Goal: Task Accomplishment & Management: Use online tool/utility

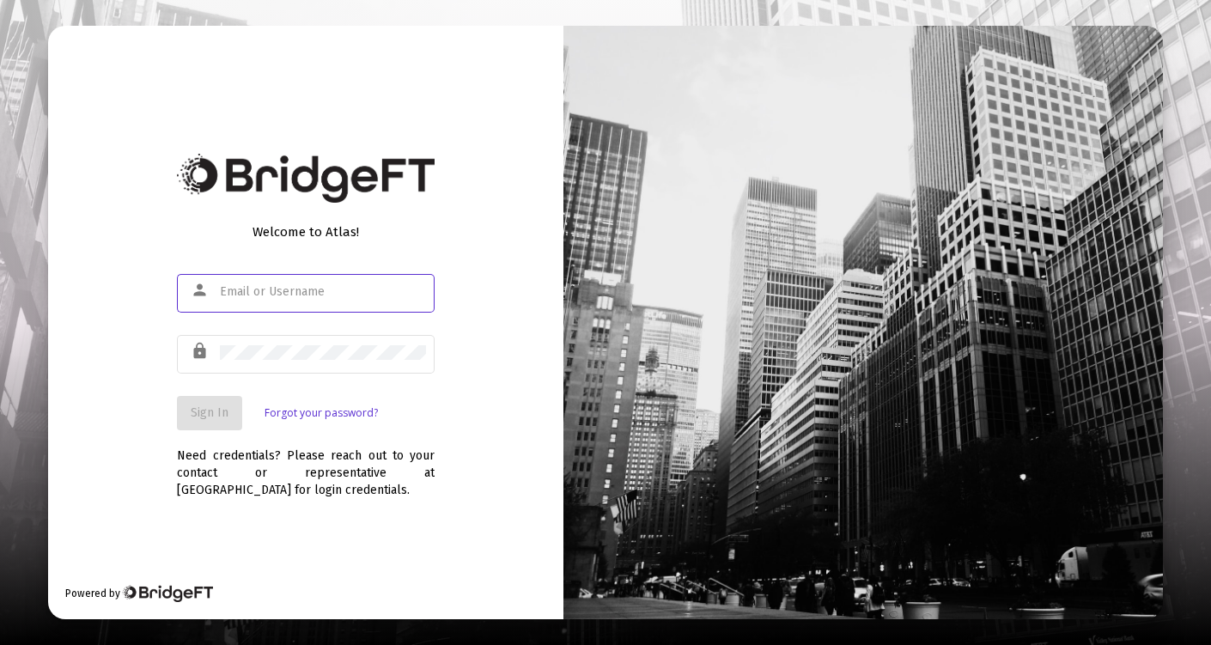
type input "[EMAIL_ADDRESS][PERSON_NAME][DOMAIN_NAME]"
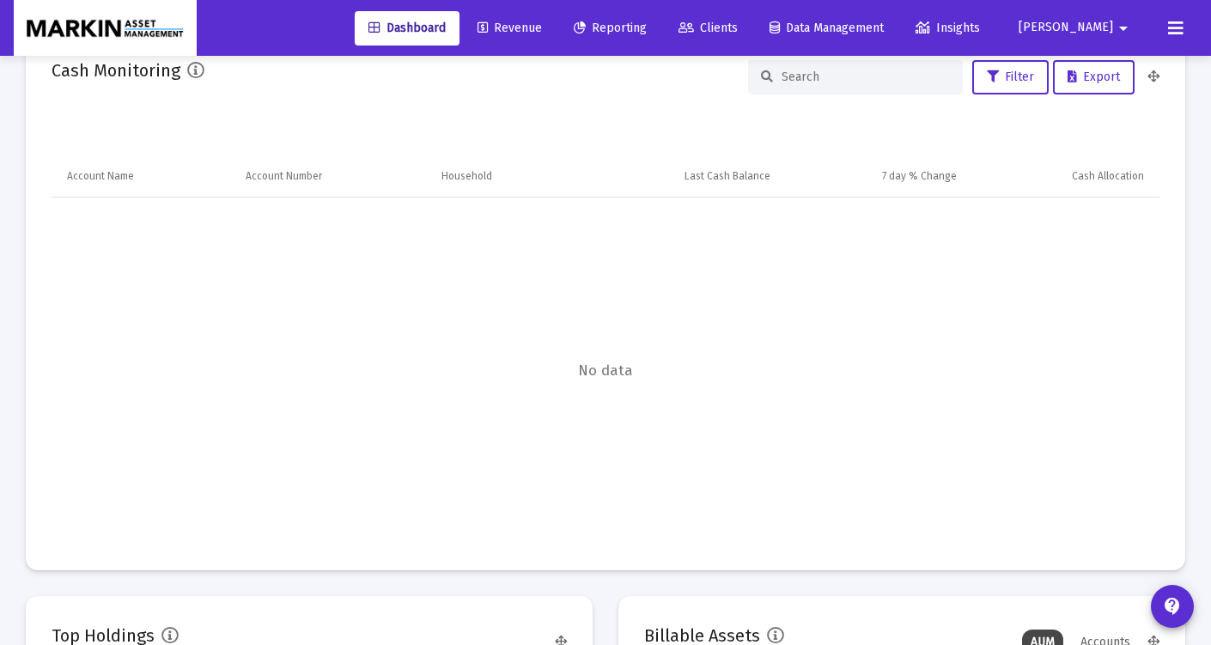
scroll to position [343, 596]
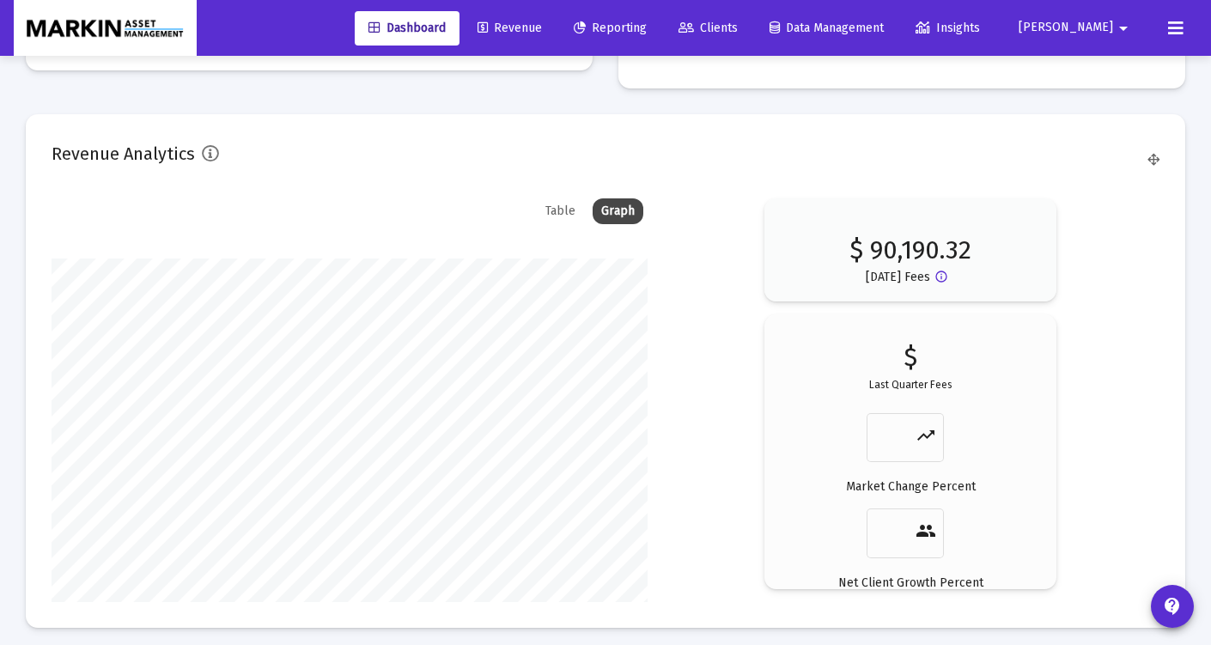
type input "[DATE]"
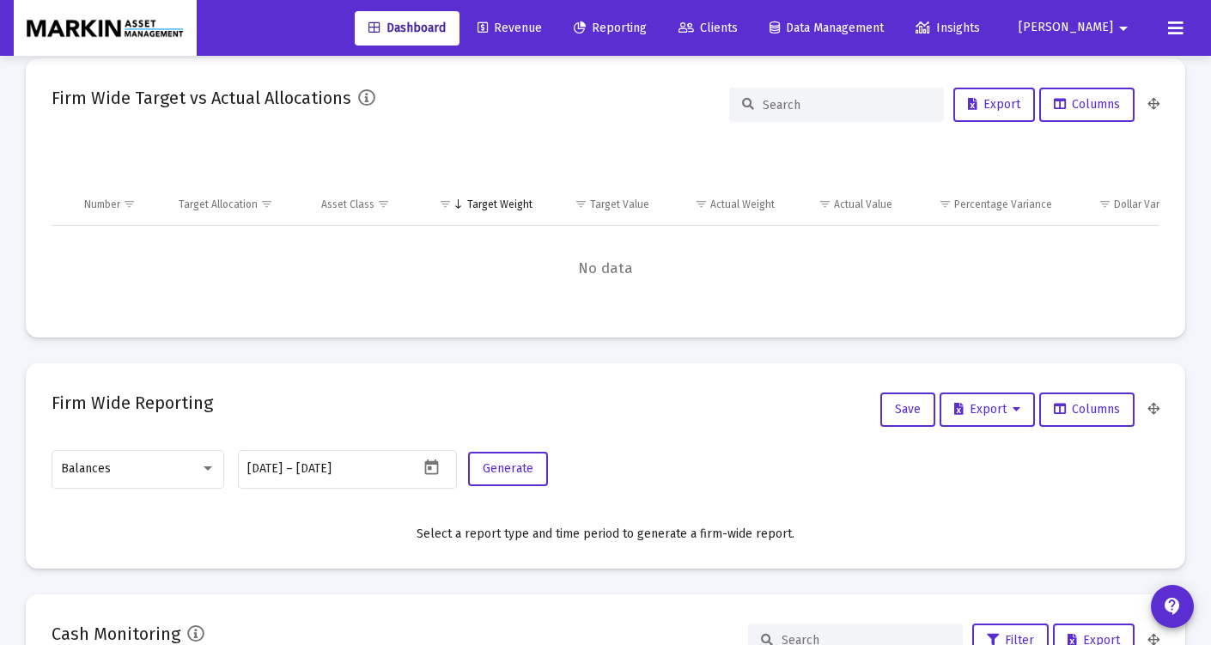
scroll to position [343, 515]
click at [203, 457] on div "Balances" at bounding box center [138, 468] width 155 height 42
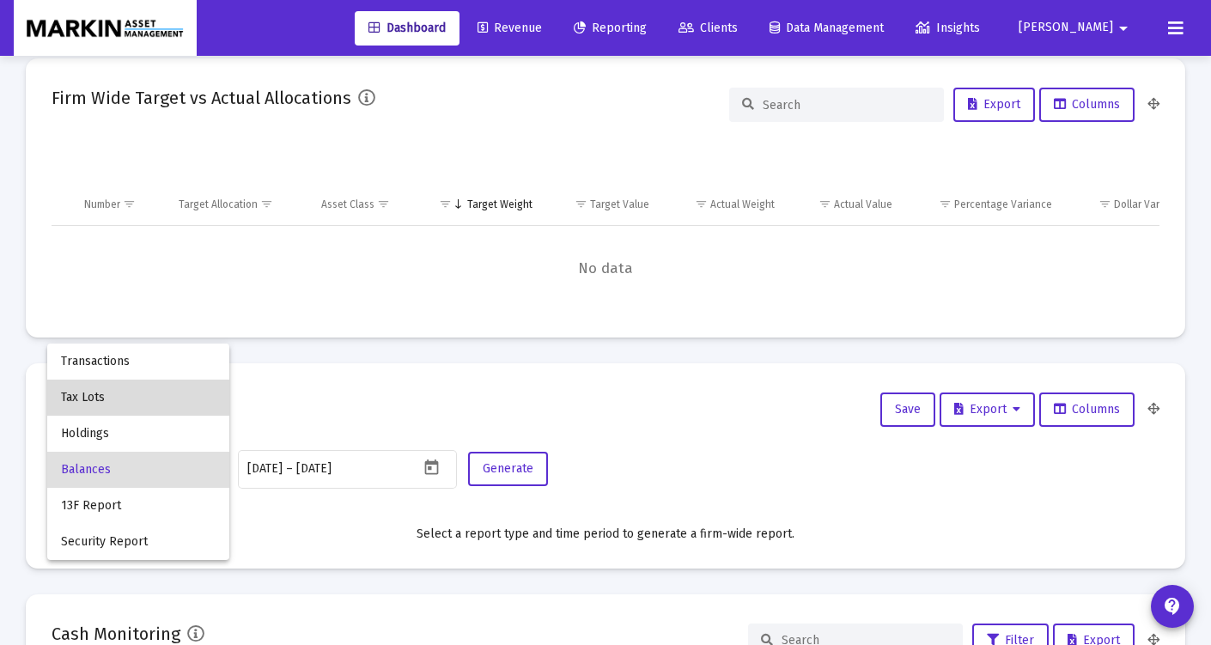
click at [145, 404] on span "Tax Lots" at bounding box center [138, 397] width 155 height 36
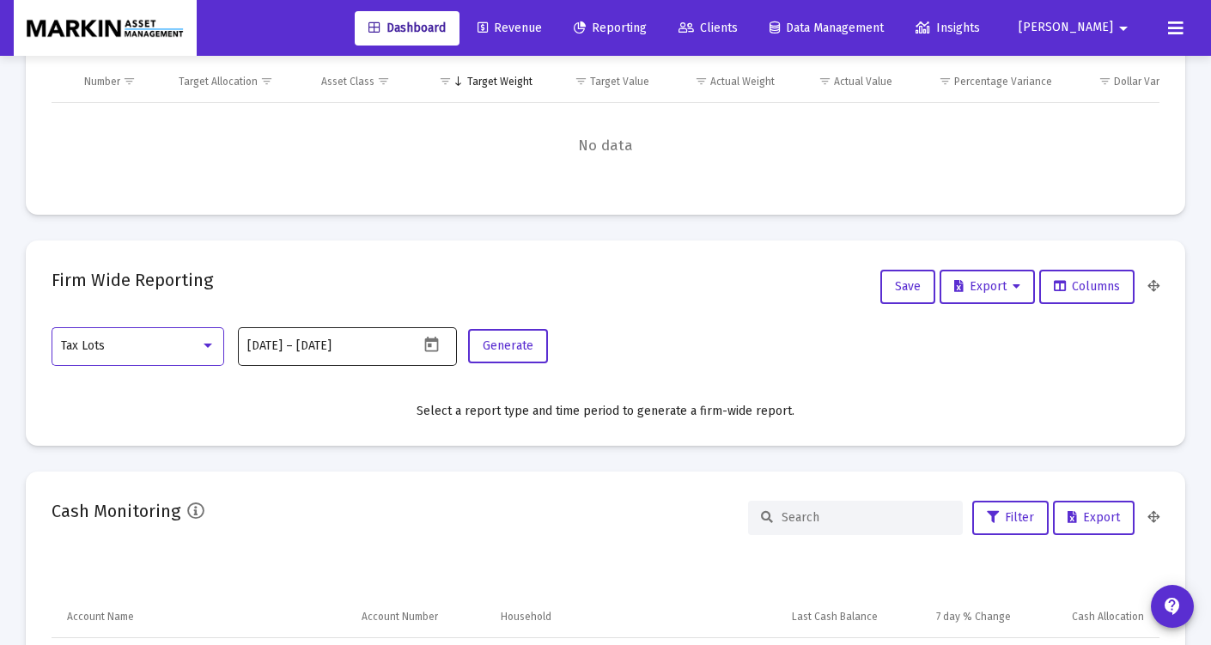
scroll to position [634, 0]
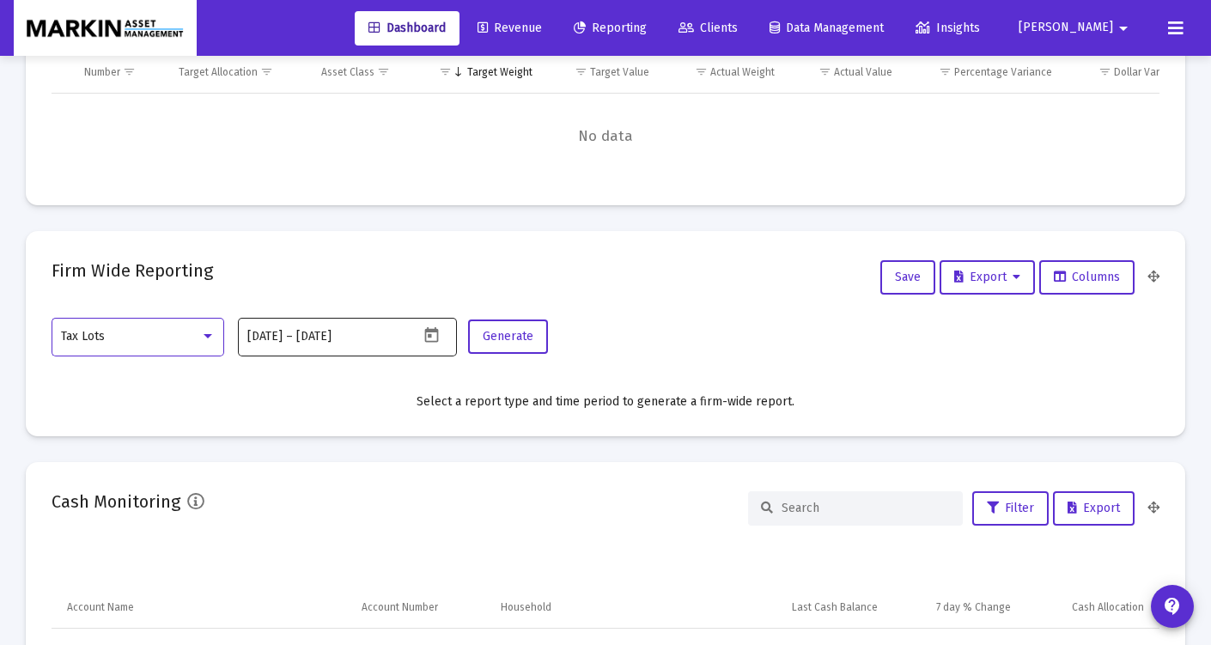
click at [431, 338] on icon "Open calendar" at bounding box center [431, 334] width 14 height 15
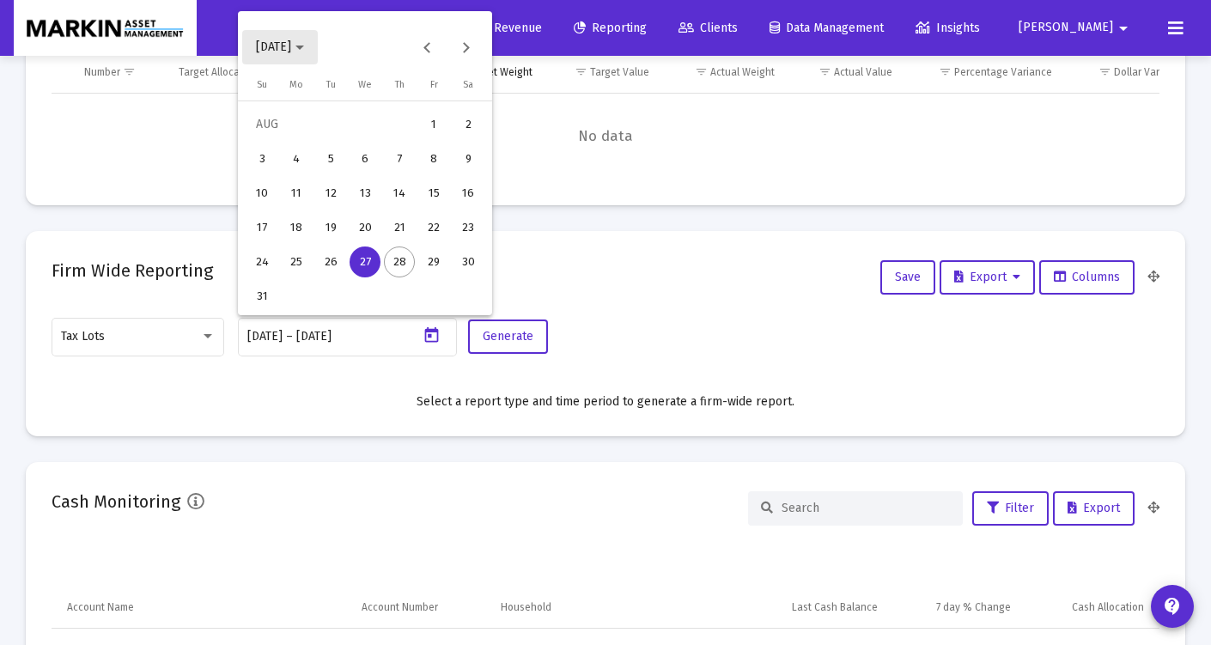
click at [304, 46] on icon "Choose month and year" at bounding box center [299, 48] width 9 height 4
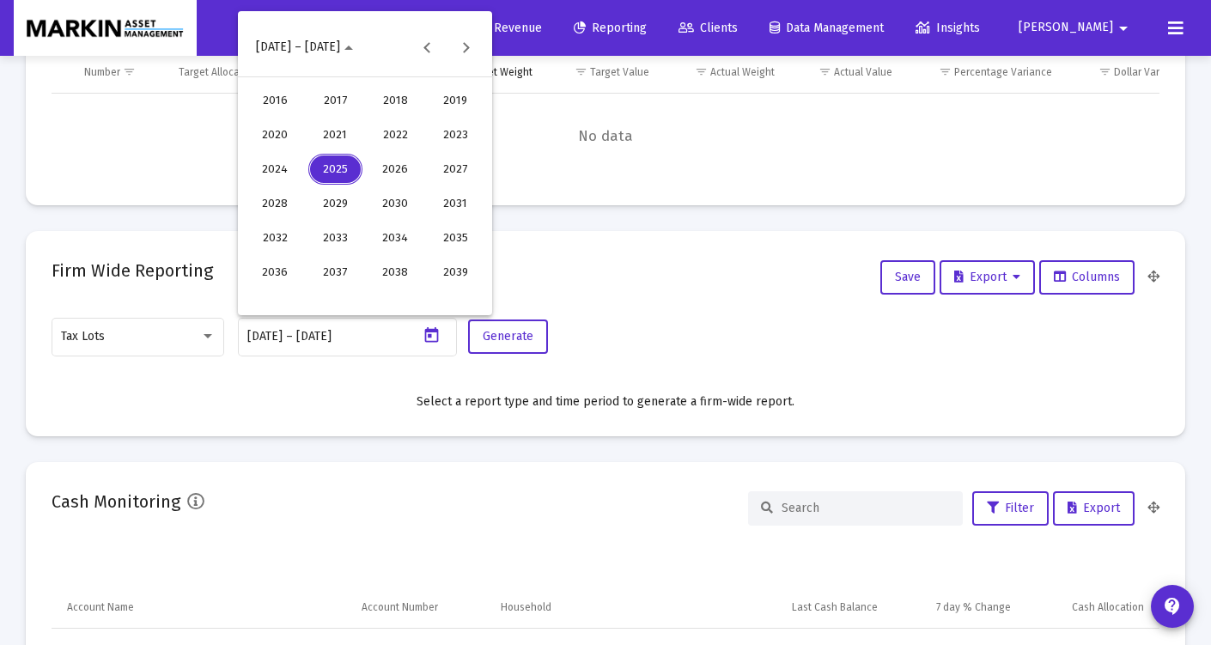
click at [337, 169] on div "2025" at bounding box center [335, 169] width 54 height 31
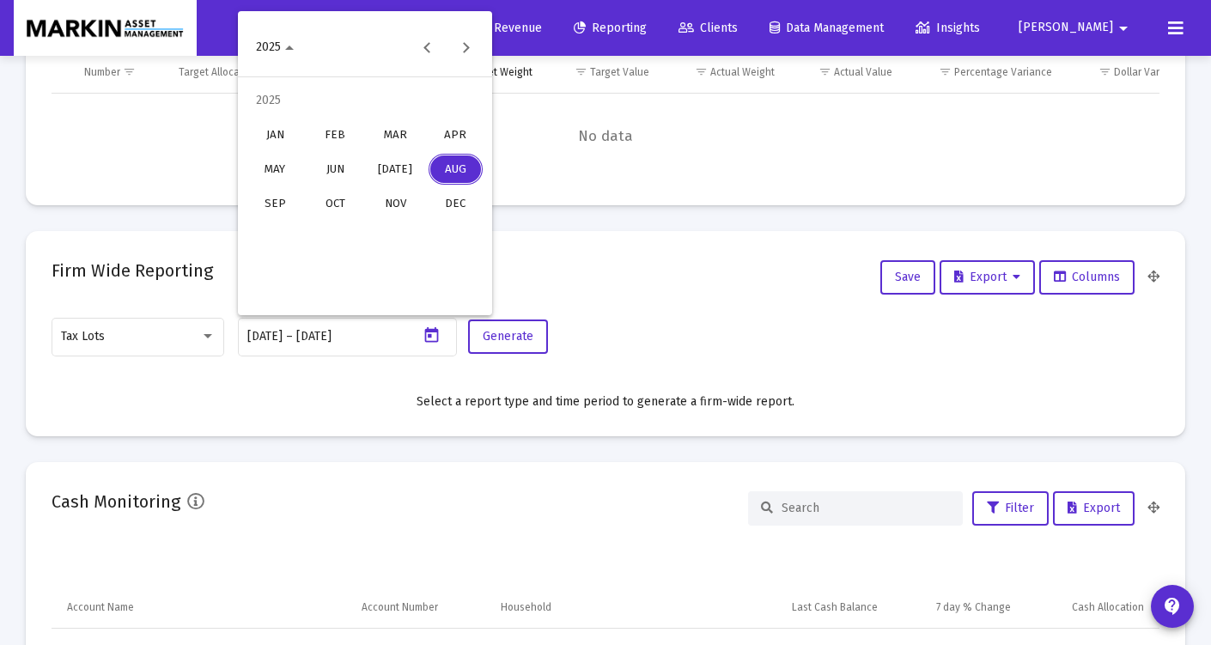
click at [288, 130] on div "JAN" at bounding box center [275, 134] width 54 height 31
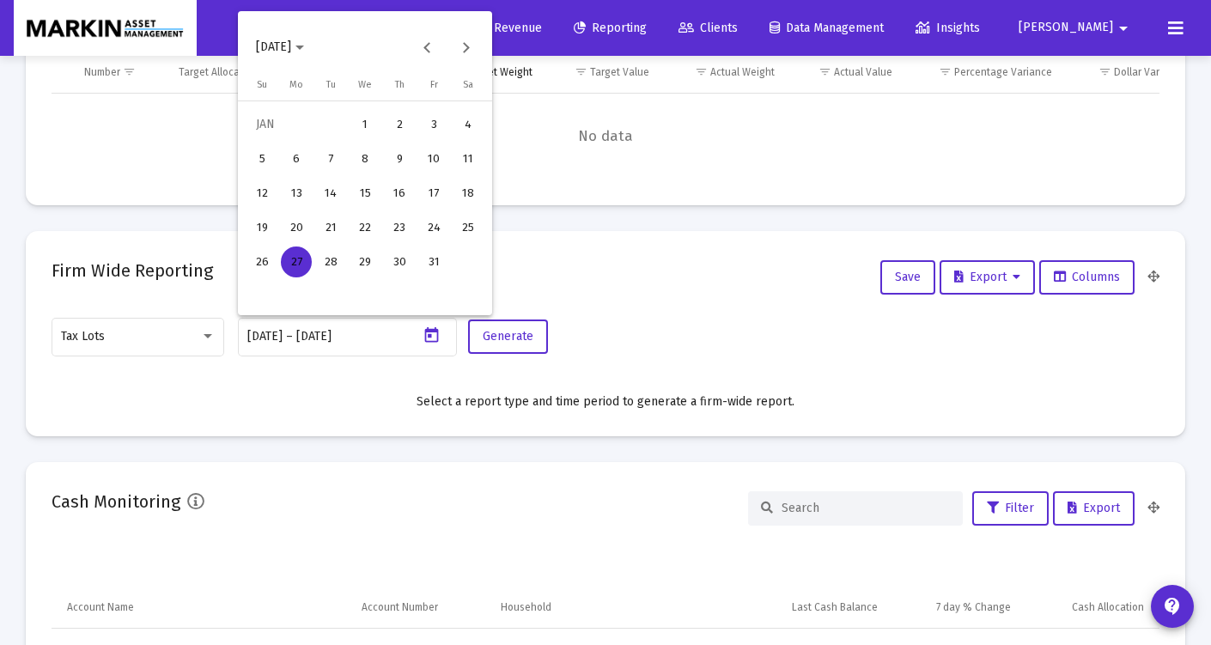
click at [388, 161] on div "9" at bounding box center [399, 158] width 31 height 31
type input "[DATE]"
click at [408, 159] on div "9" at bounding box center [399, 158] width 31 height 31
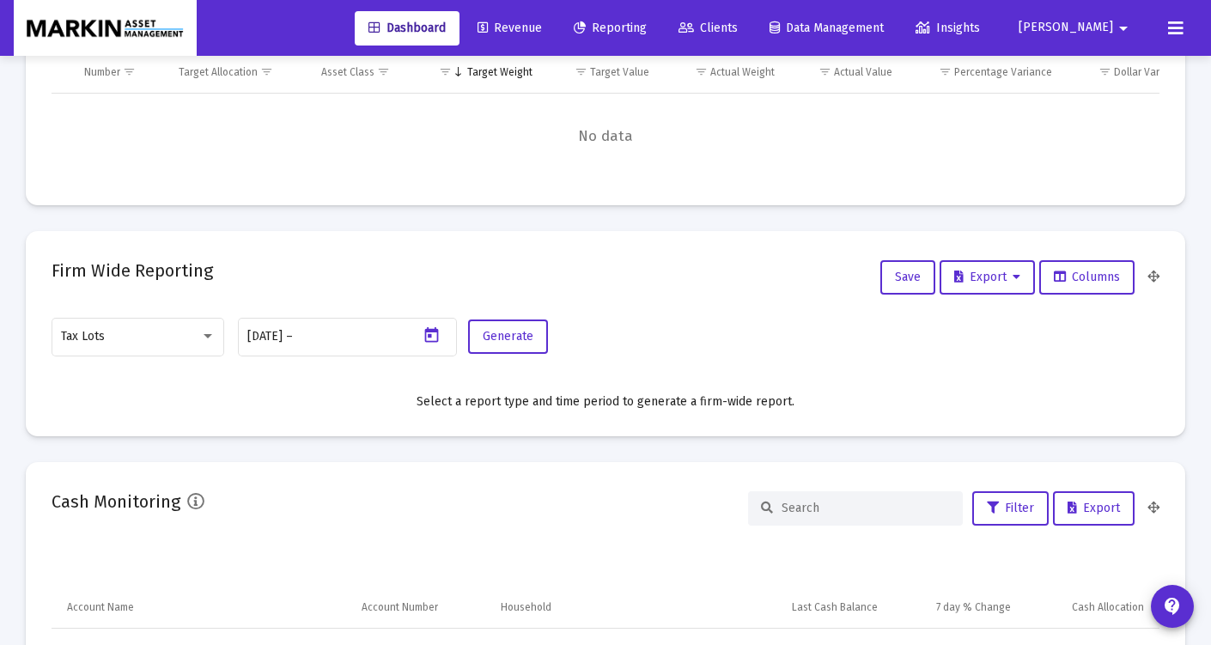
type input "[DATE]"
click at [517, 336] on span "Generate" at bounding box center [507, 336] width 51 height 15
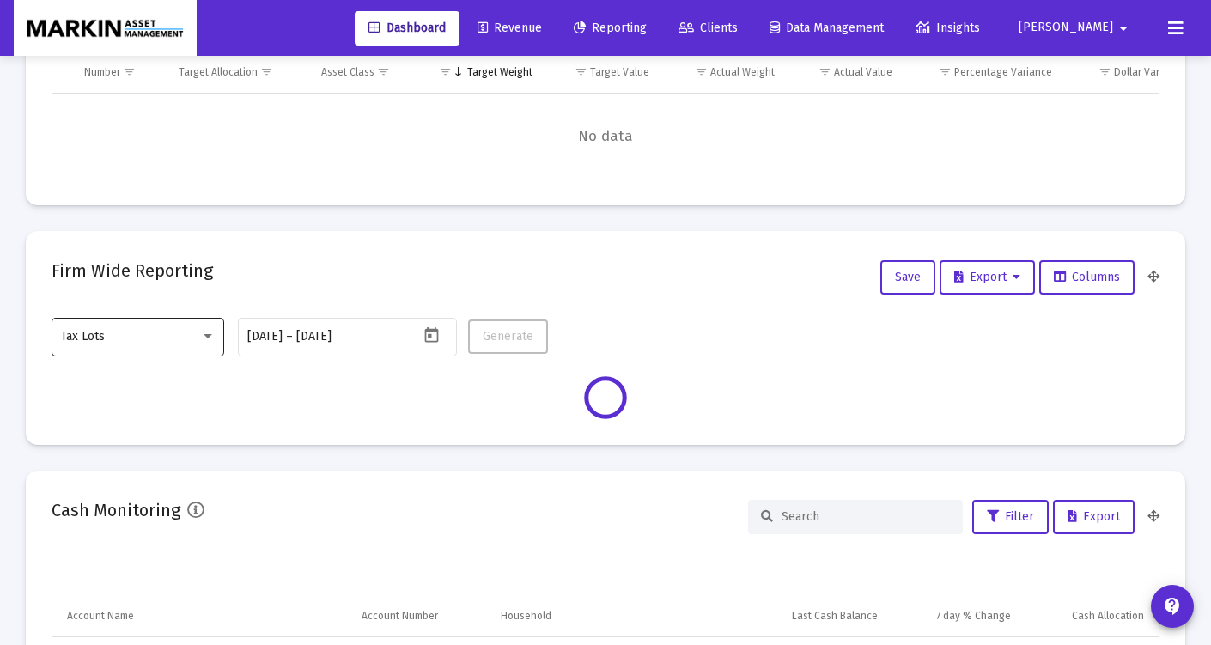
click at [205, 337] on div at bounding box center [207, 336] width 9 height 4
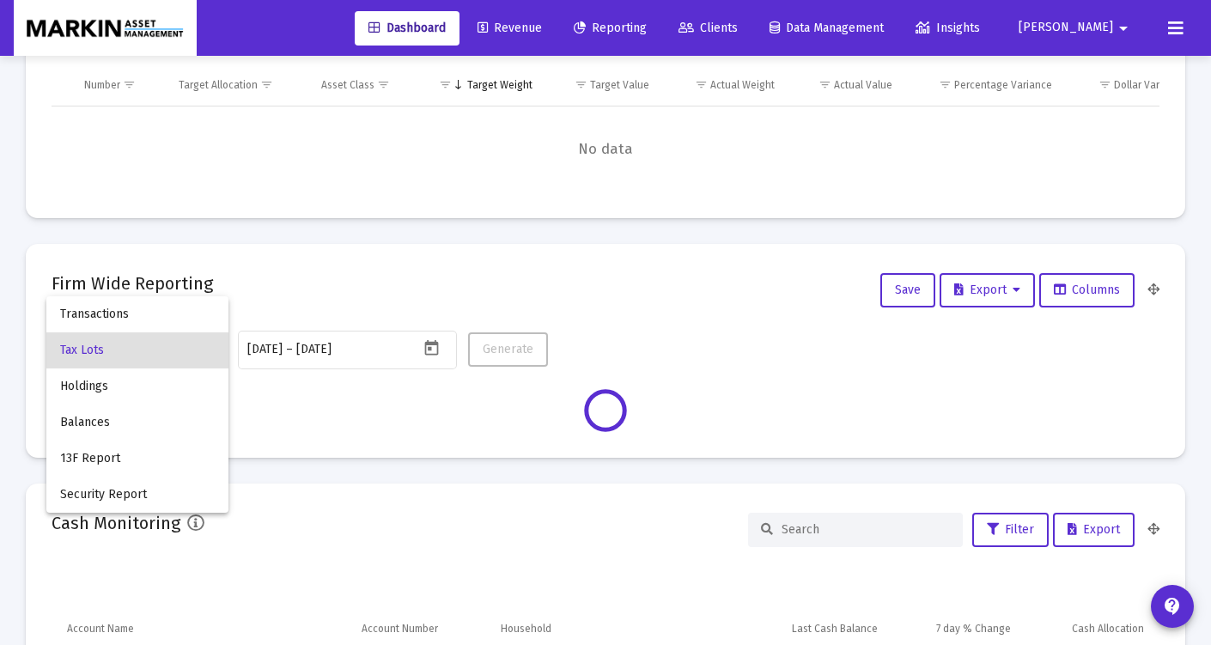
scroll to position [622, 0]
click at [637, 270] on div at bounding box center [605, 322] width 1211 height 645
